Goal: Find specific page/section

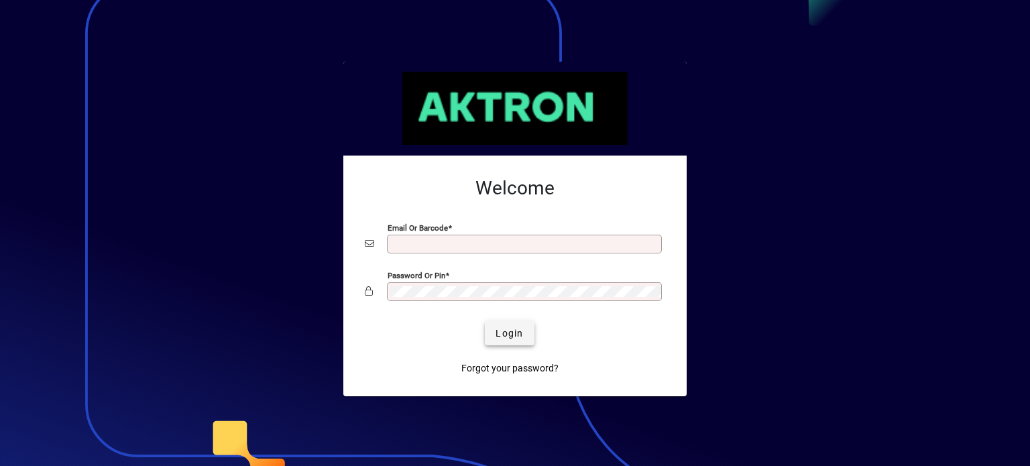
type input "**********"
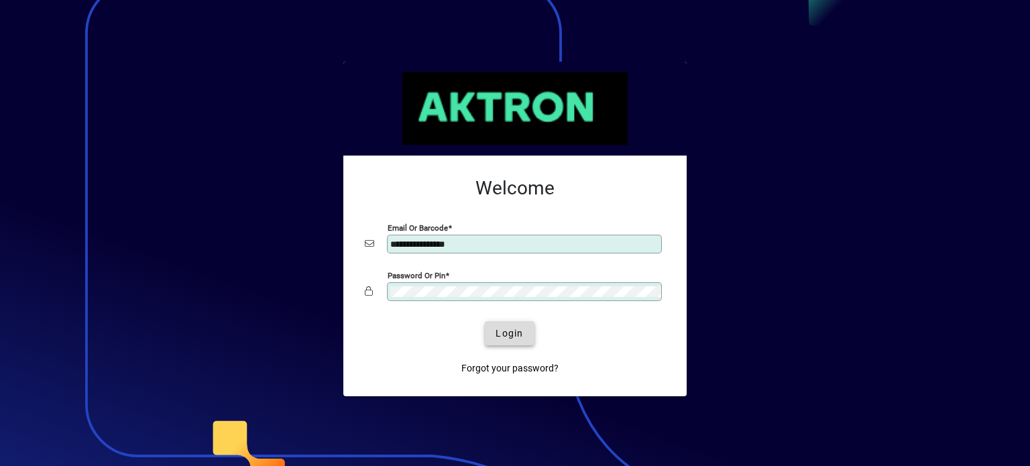
click at [503, 339] on span "Login" at bounding box center [509, 334] width 27 height 14
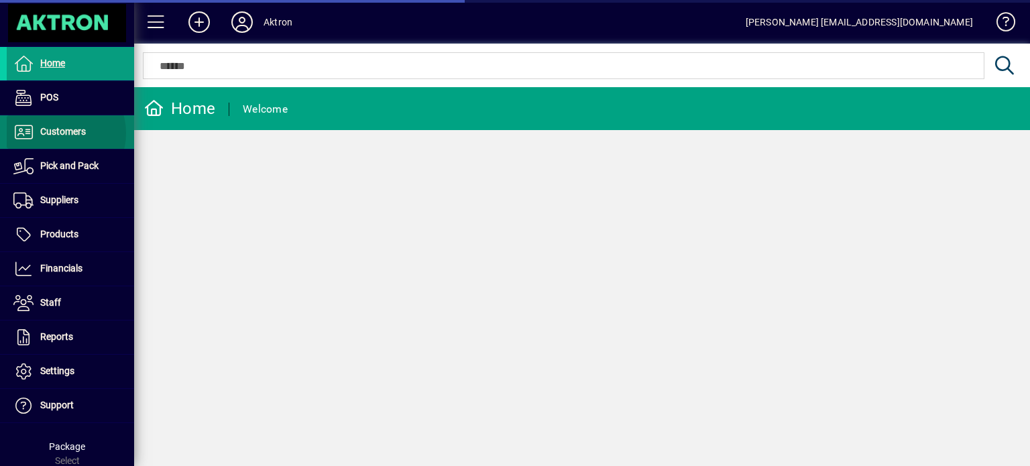
click at [60, 133] on span "Customers" at bounding box center [63, 131] width 46 height 11
